Goal: Task Accomplishment & Management: Use online tool/utility

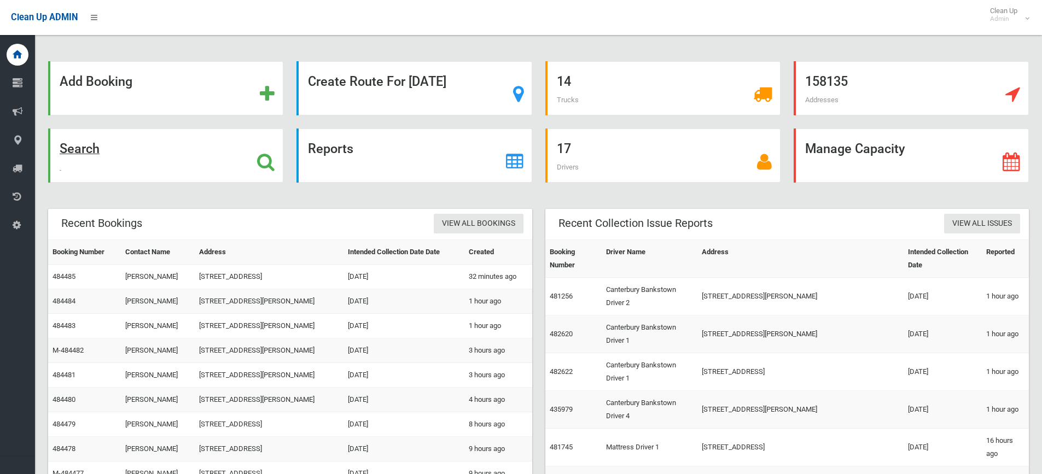
click at [267, 160] on icon at bounding box center [265, 162] width 17 height 19
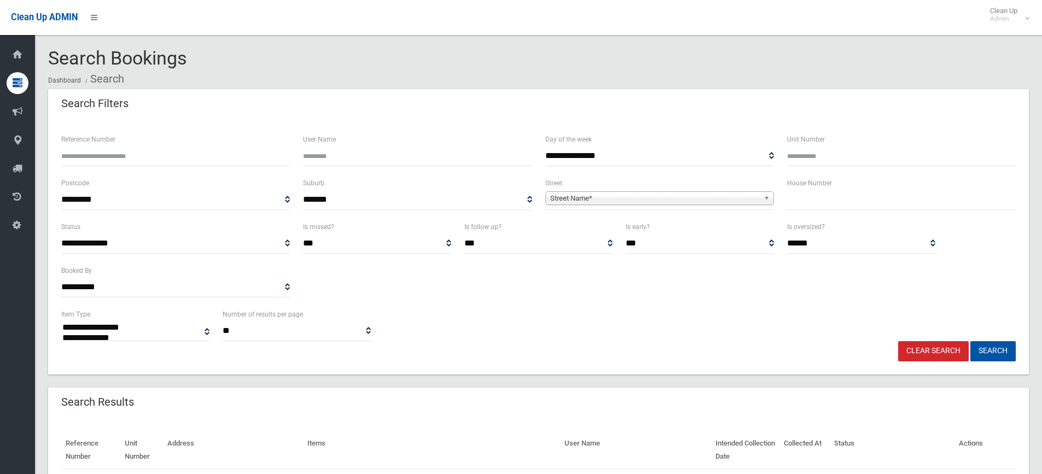
select select
click at [822, 204] on input "text" at bounding box center [901, 200] width 229 height 20
type input "**"
click at [765, 197] on b at bounding box center [768, 198] width 10 height 13
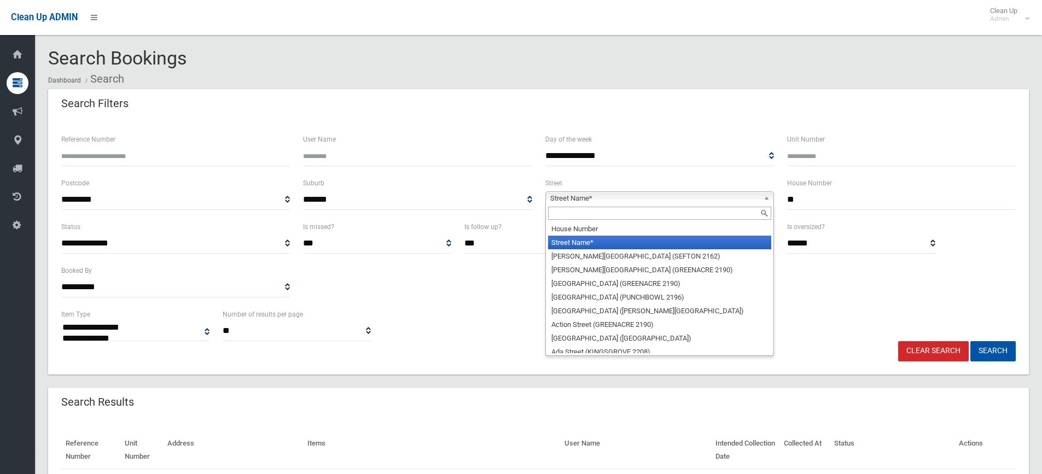
click at [670, 211] on input "text" at bounding box center [659, 213] width 223 height 13
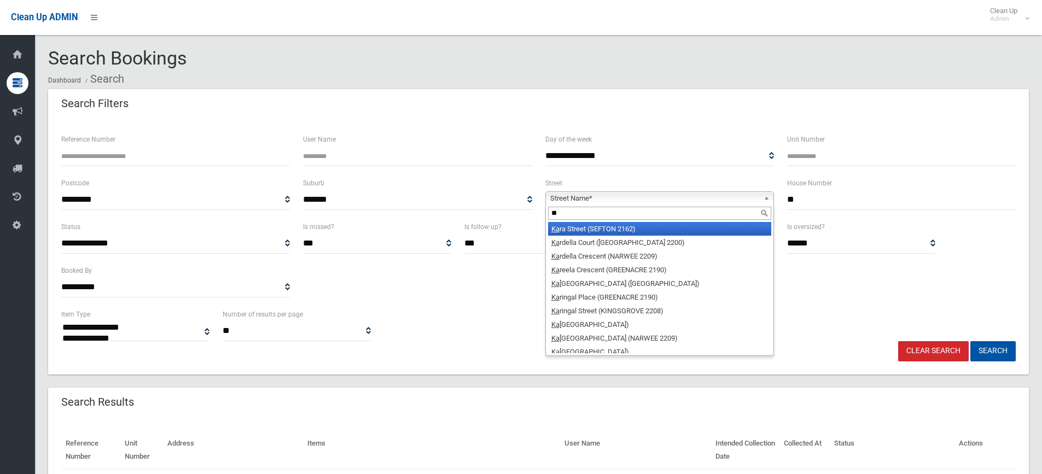
type input "*"
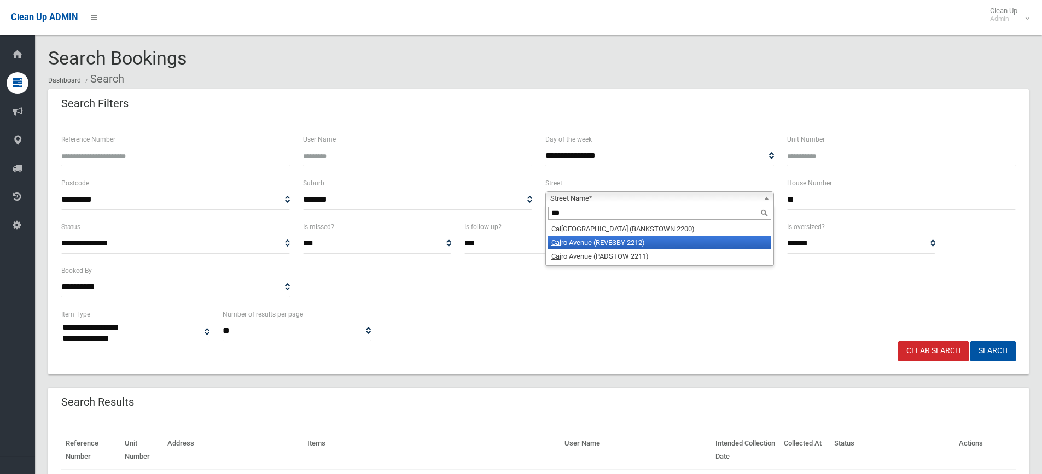
type input "***"
click at [636, 241] on li "Cai ro Avenue (REVESBY 2212)" at bounding box center [659, 243] width 223 height 14
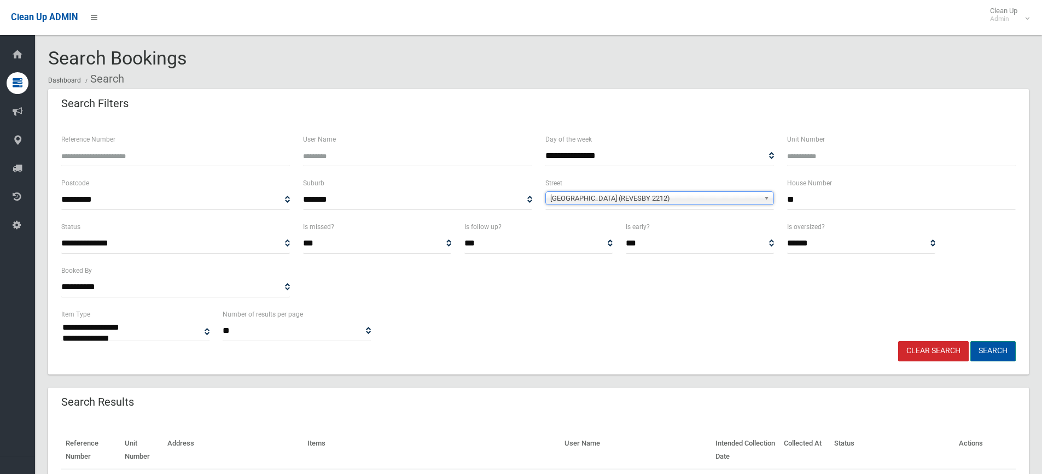
click at [981, 345] on button "Search" at bounding box center [992, 351] width 45 height 20
select select
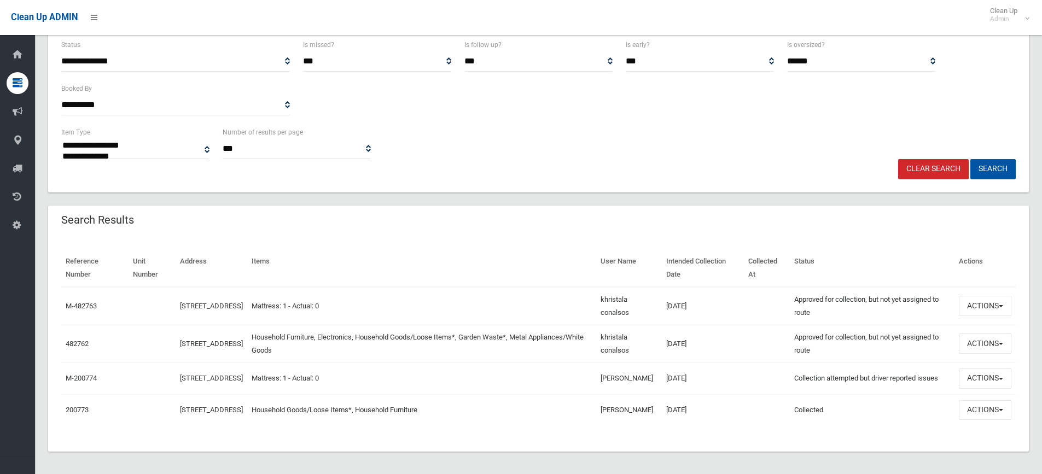
scroll to position [198, 0]
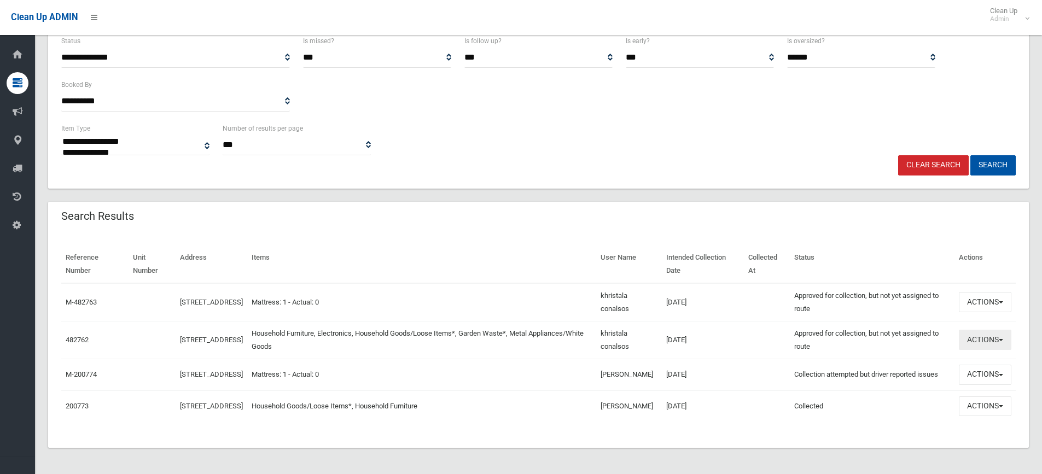
click at [1000, 330] on button "Actions" at bounding box center [985, 340] width 52 height 20
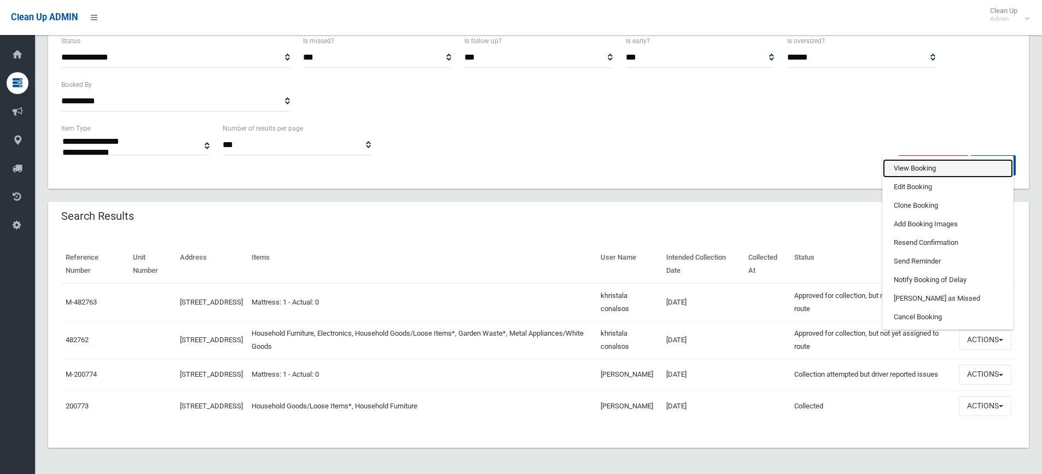
click at [929, 159] on link "View Booking" at bounding box center [948, 168] width 130 height 19
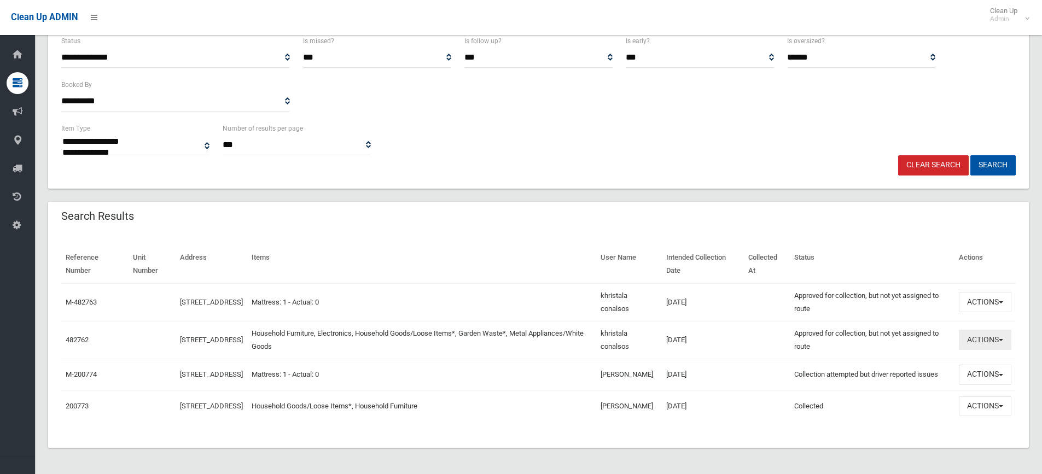
click at [1002, 330] on button "Actions" at bounding box center [985, 340] width 52 height 20
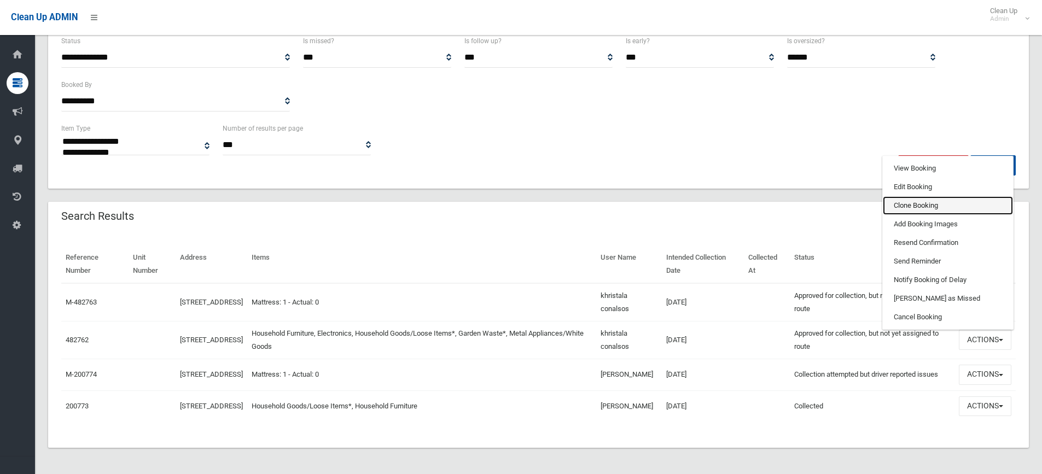
click at [940, 196] on link "Clone Booking" at bounding box center [948, 205] width 130 height 19
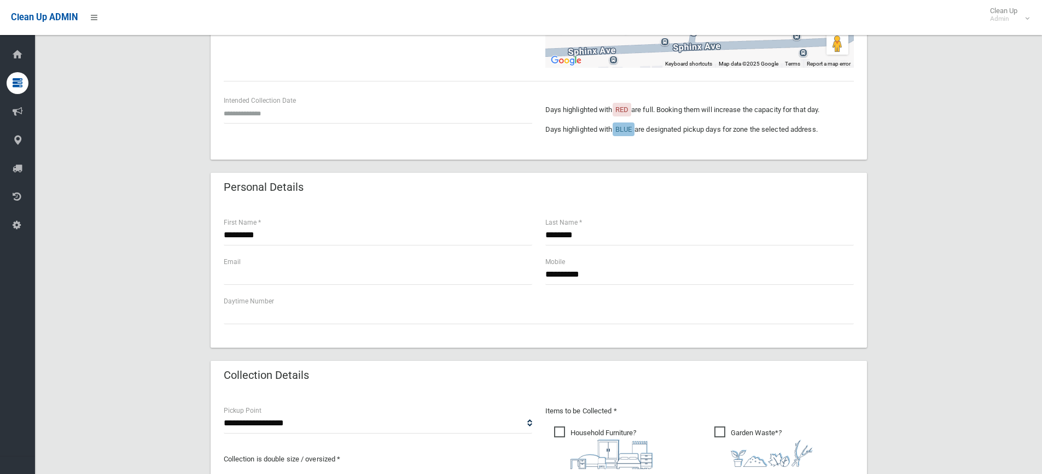
scroll to position [171, 0]
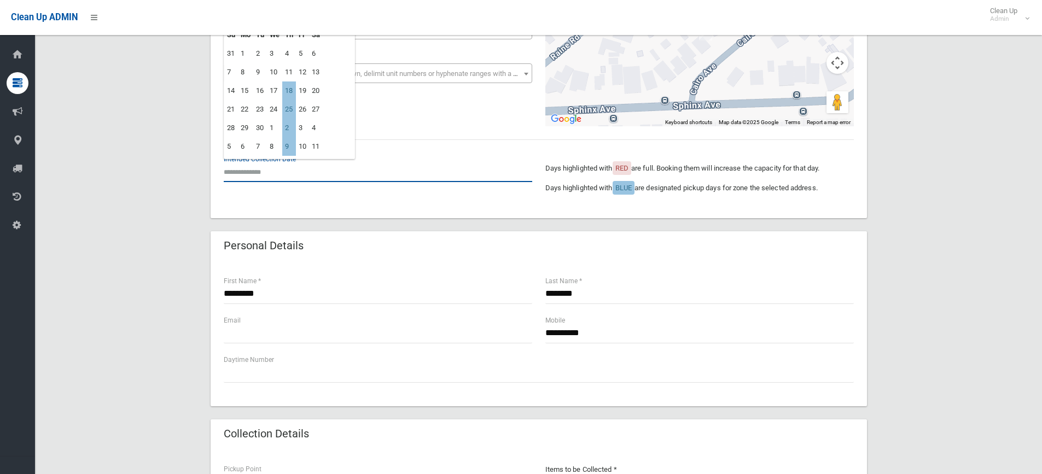
click at [254, 169] on input "text" at bounding box center [378, 172] width 308 height 20
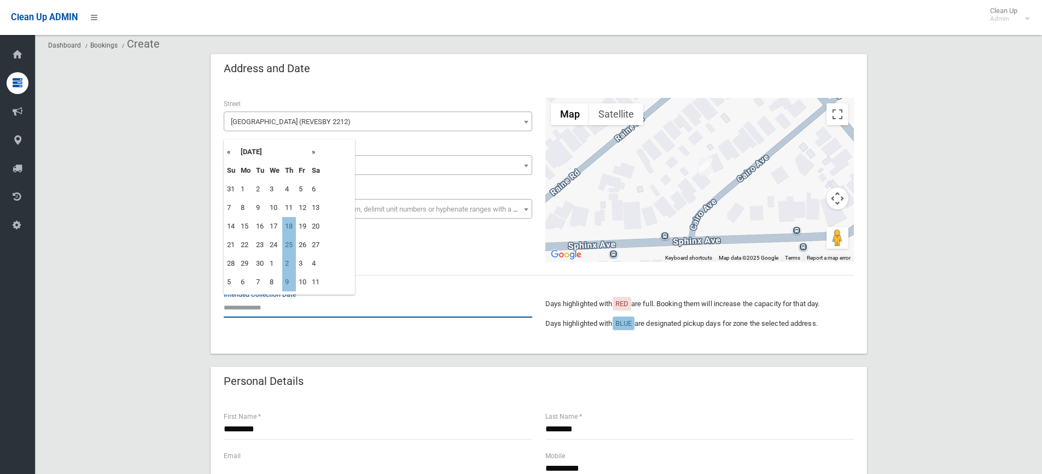
scroll to position [7, 0]
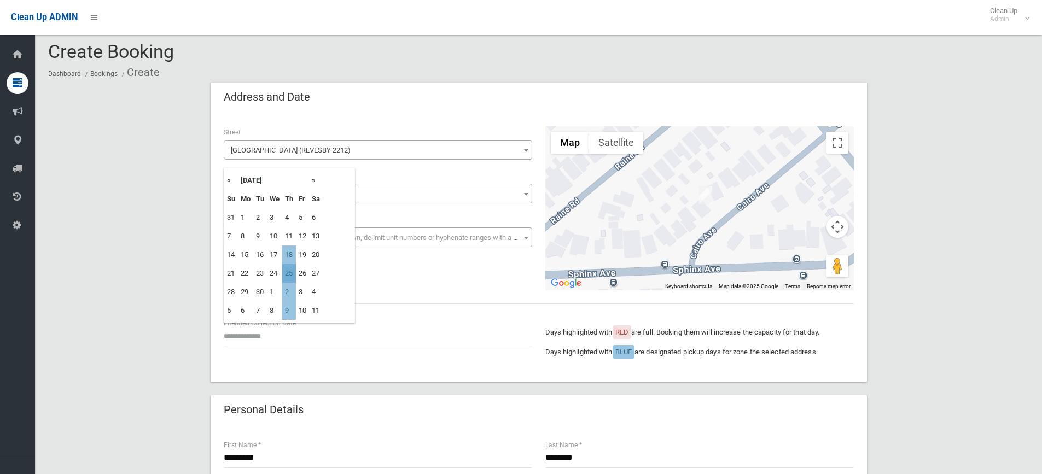
click at [291, 272] on td "25" at bounding box center [289, 273] width 14 height 19
type input "**********"
